Goal: Transaction & Acquisition: Download file/media

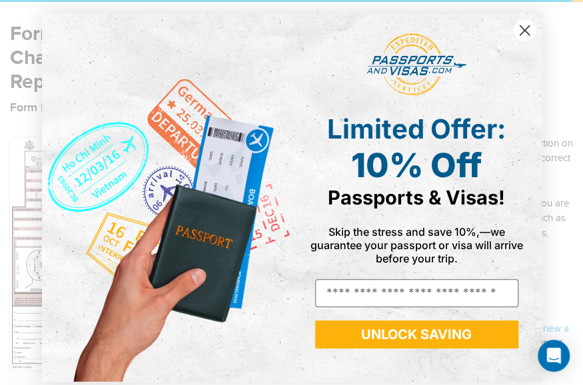
scroll to position [200, 0]
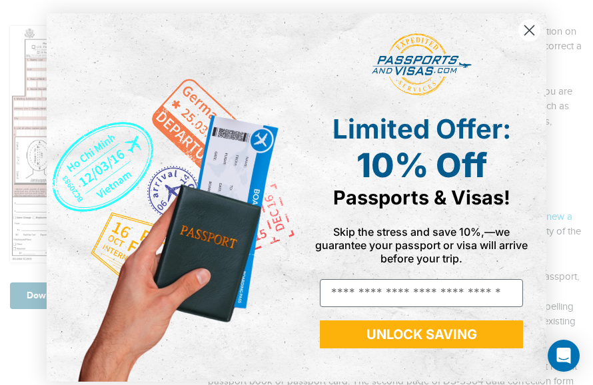
click at [525, 32] on icon "Close dialog" at bounding box center [529, 30] width 9 height 9
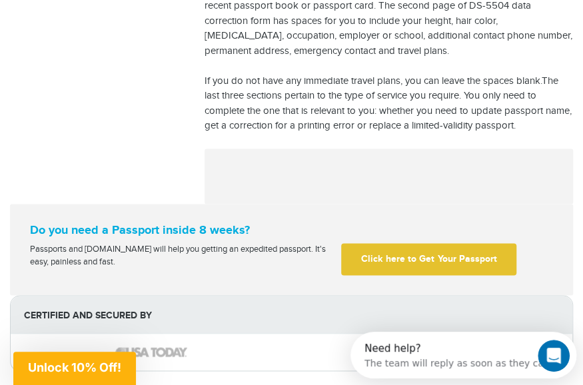
scroll to position [400, 0]
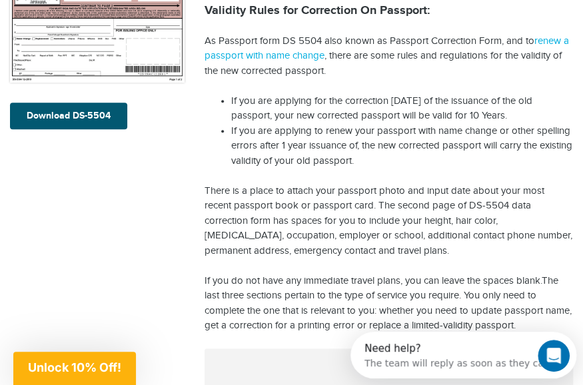
click at [92, 103] on link "Download DS-5504" at bounding box center [68, 116] width 117 height 27
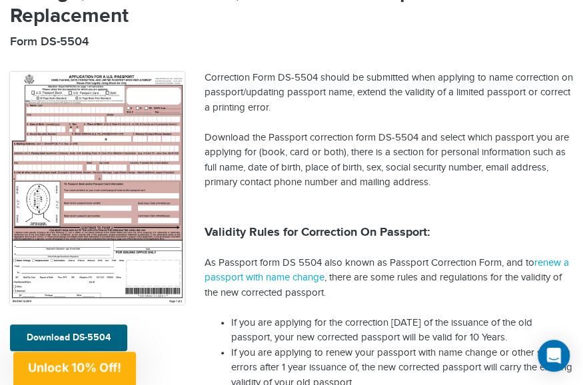
scroll to position [177, 0]
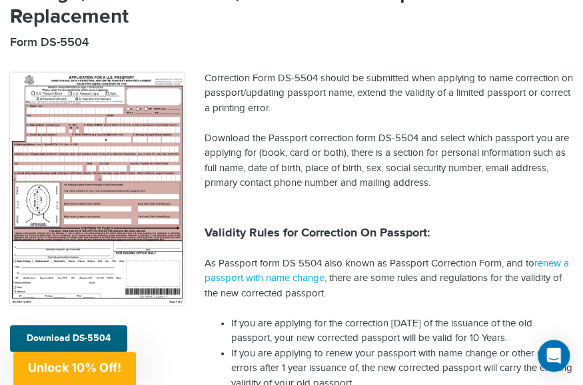
click at [83, 300] on div "Download DS-5504" at bounding box center [97, 203] width 195 height 295
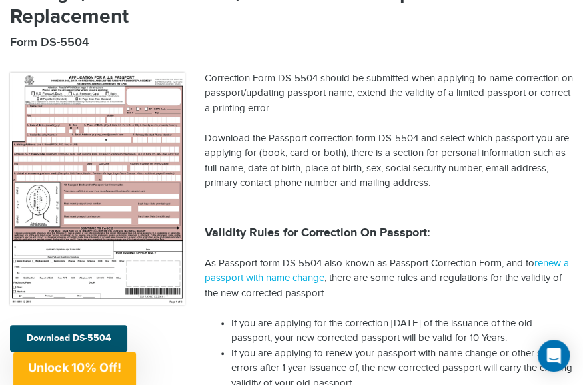
click at [75, 325] on link "Download DS-5504" at bounding box center [68, 338] width 117 height 27
